Goal: Transaction & Acquisition: Subscribe to service/newsletter

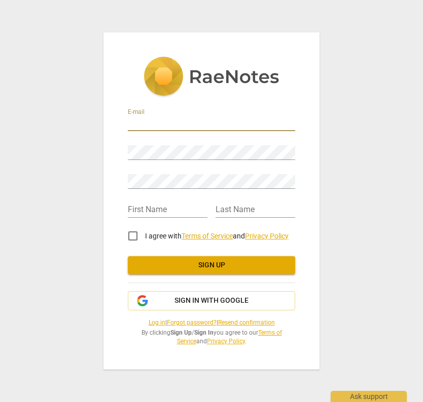
click at [206, 123] on input "email" at bounding box center [211, 124] width 167 height 15
type input "s"
type input "[EMAIL_ADDRESS][DOMAIN_NAME]"
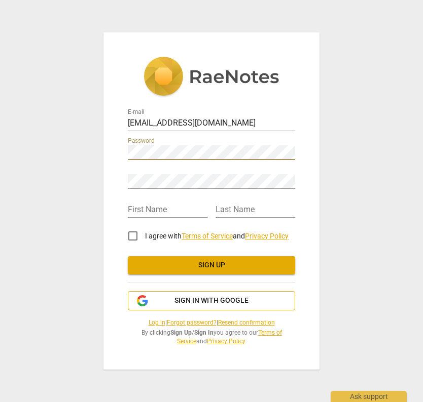
click at [220, 297] on span "Sign in with Google" at bounding box center [211, 301] width 74 height 10
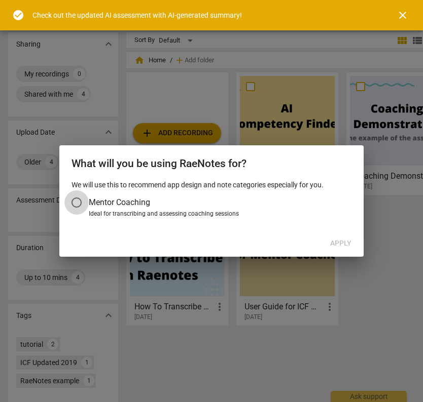
click at [75, 205] on input "Mentor Coaching" at bounding box center [76, 203] width 24 height 24
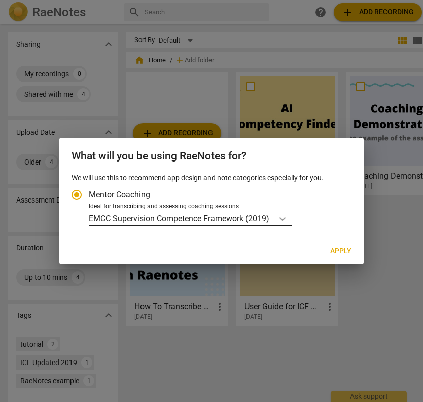
click at [285, 216] on icon "Account type" at bounding box center [282, 219] width 10 height 10
click at [0, 0] on input "Ideal for transcribing and assessing coaching sessions EMCC Supervision Compete…" at bounding box center [0, 0] width 0 height 0
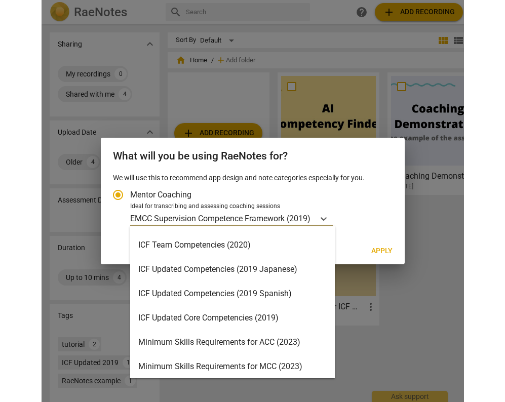
scroll to position [114, 0]
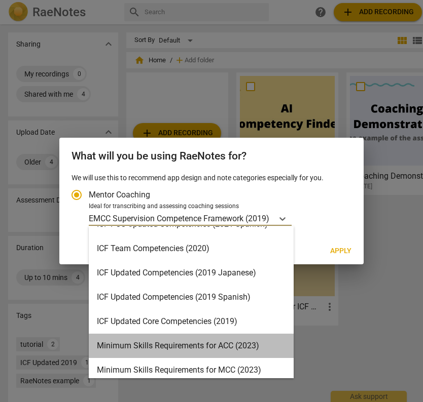
click at [254, 349] on div "Minimum Skills Requirements for ACC (2023)" at bounding box center [191, 346] width 205 height 24
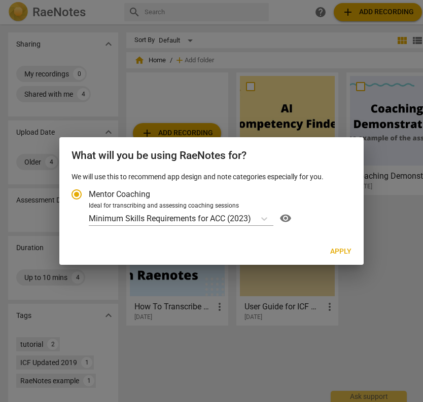
drag, startPoint x: 345, startPoint y: 252, endPoint x: 321, endPoint y: 185, distance: 71.3
click at [321, 185] on div "What will you be using RaeNotes for? We will use this to recommend app design a…" at bounding box center [211, 201] width 304 height 128
click at [285, 218] on span "visibility" at bounding box center [285, 218] width 16 height 12
click at [336, 248] on span "Apply" at bounding box center [340, 252] width 21 height 10
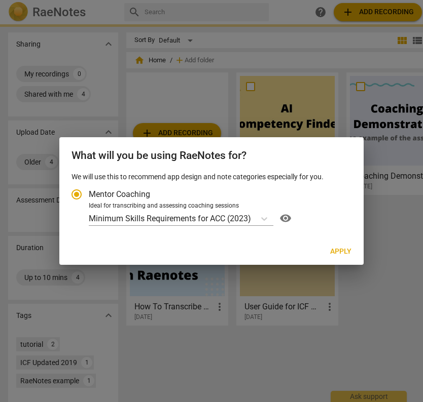
radio input "false"
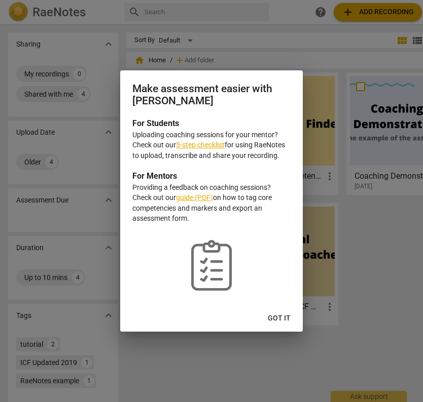
click at [276, 309] on div "Make assessment easier with RaeNotes For Students Uploading coaching sessions f…" at bounding box center [211, 201] width 182 height 262
click at [280, 320] on span "Got it" at bounding box center [279, 319] width 23 height 10
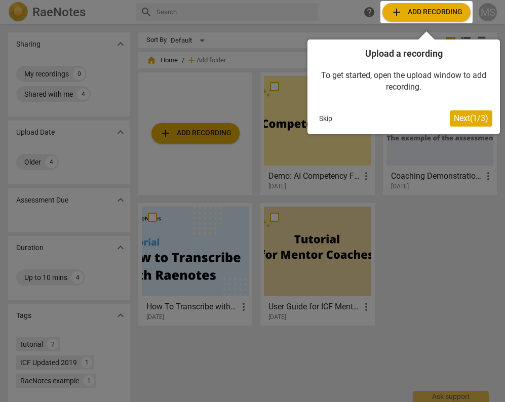
click at [422, 112] on button "Next ( 1 / 3 )" at bounding box center [471, 118] width 43 height 16
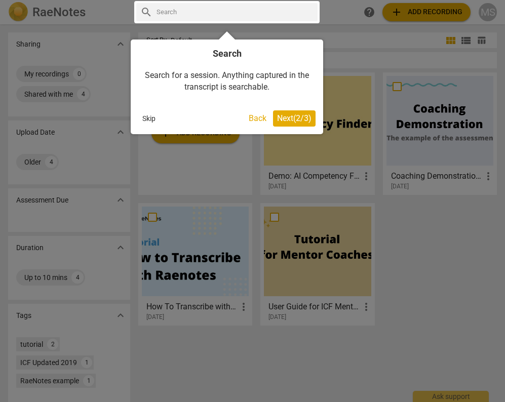
click at [306, 122] on span "Next ( 2 / 3 )" at bounding box center [294, 119] width 34 height 10
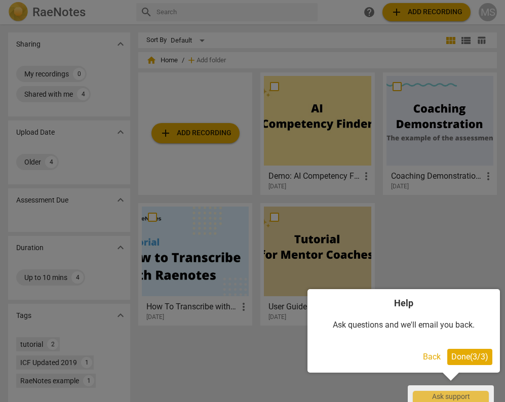
click at [422, 355] on span "Done ( 3 / 3 )" at bounding box center [470, 357] width 37 height 10
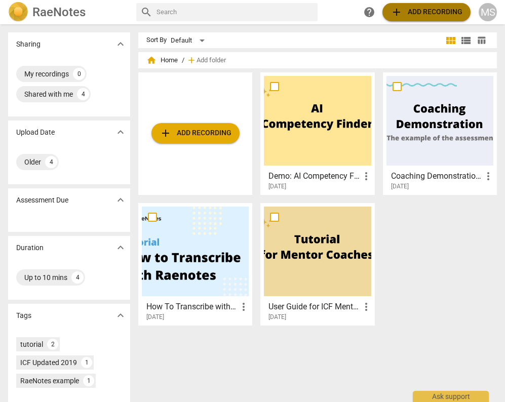
click at [422, 7] on span "add Add recording" at bounding box center [427, 12] width 72 height 12
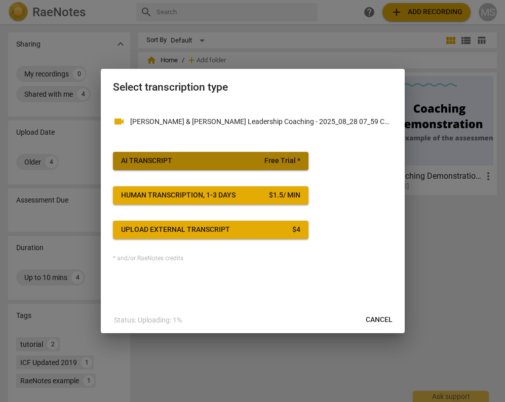
click at [297, 157] on span "Free Trial *" at bounding box center [283, 161] width 36 height 10
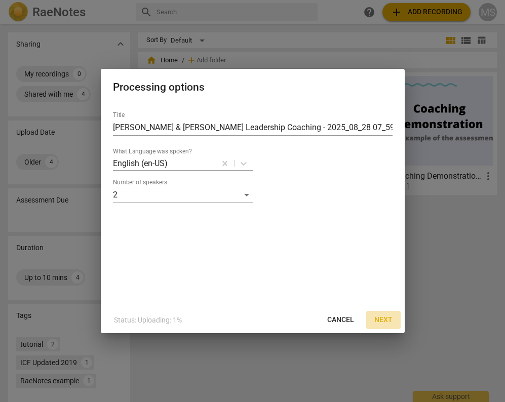
click at [383, 321] on span "Next" at bounding box center [384, 320] width 18 height 10
